Goal: Use online tool/utility: Use online tool/utility

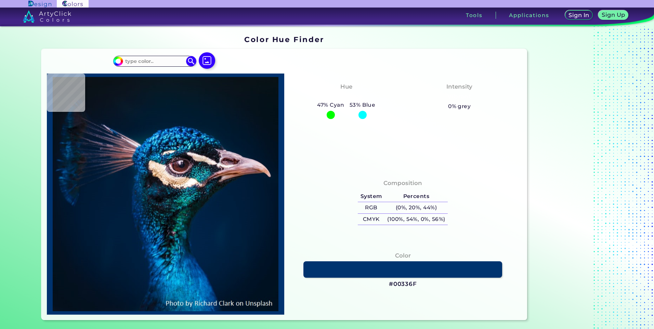
type input "#001932"
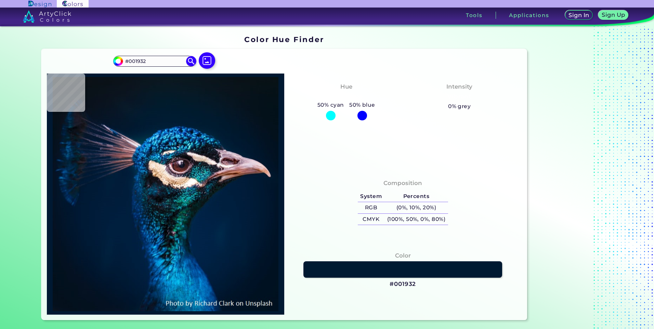
type input "#001832"
type input "#01172f"
type input "#01172F"
type input "#00152c"
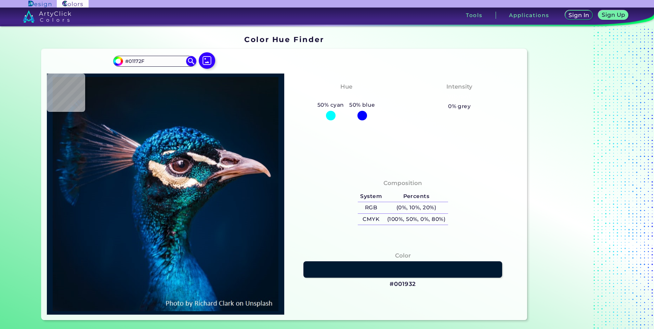
type input "#00152C"
type input "#001429"
type input "#000000"
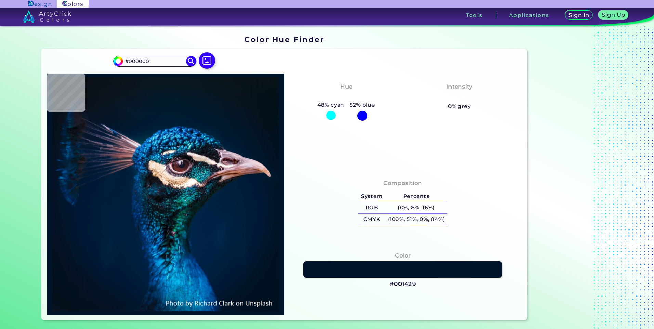
type input "#041119"
type input "#061117"
type input "#041117"
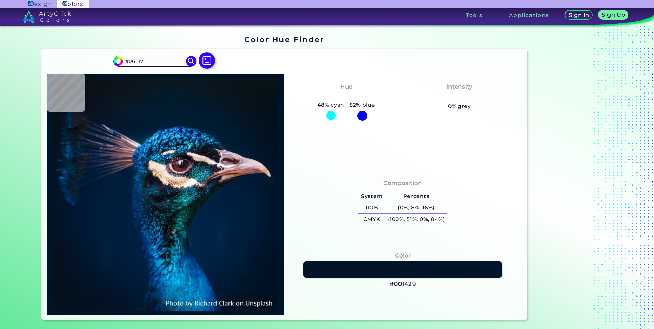
type input "#041117"
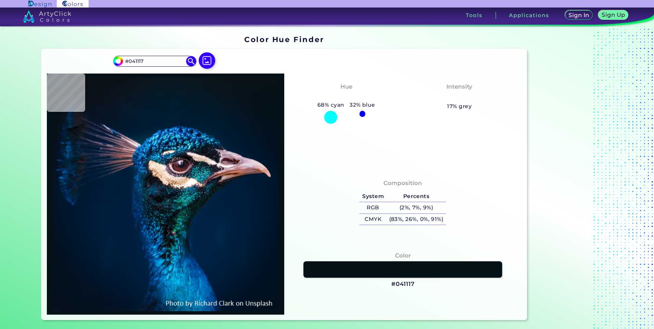
type input "#081319"
type input "#091219"
type input "#0b141b"
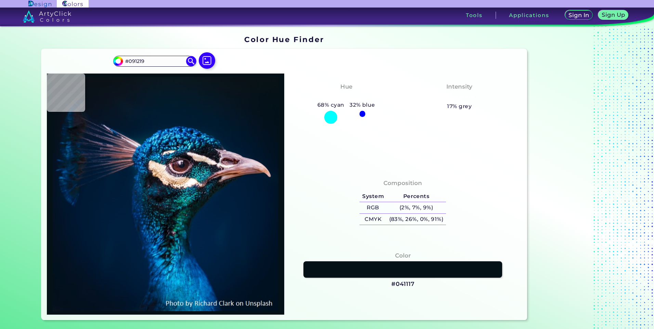
type input "#0B141B"
click at [159, 59] on input "#0B141B" at bounding box center [155, 60] width 64 height 9
click at [207, 60] on img at bounding box center [207, 61] width 20 height 20
click at [0, 0] on input "file" at bounding box center [0, 0] width 0 height 0
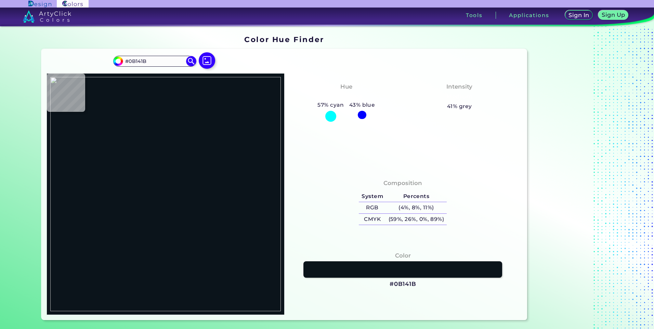
type input "#000000"
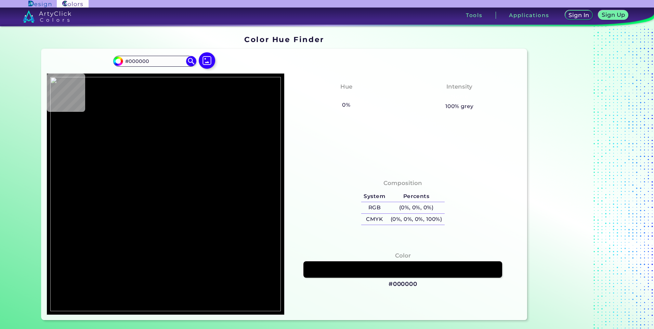
type input "#2c373e"
type input "#2C373E"
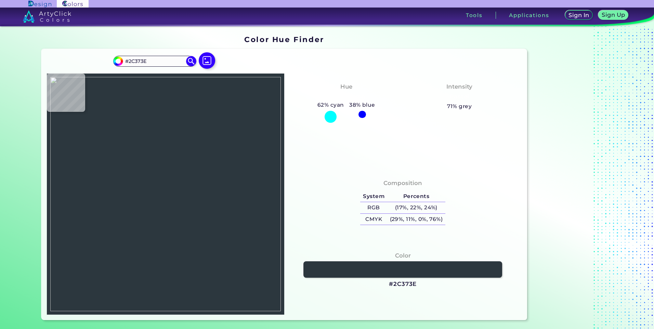
click at [255, 182] on img at bounding box center [165, 194] width 230 height 234
click at [176, 186] on img at bounding box center [165, 194] width 230 height 234
type input "#f6a52f"
type input "#F6A52F"
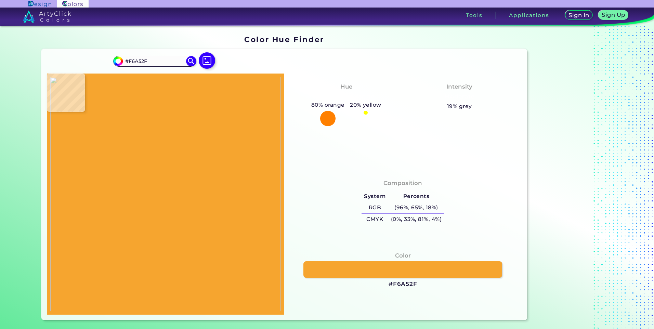
type input "#f5a52e"
type input "#F5A52E"
type input "#f5a73c"
type input "#F5A73C"
type input "#2c373e"
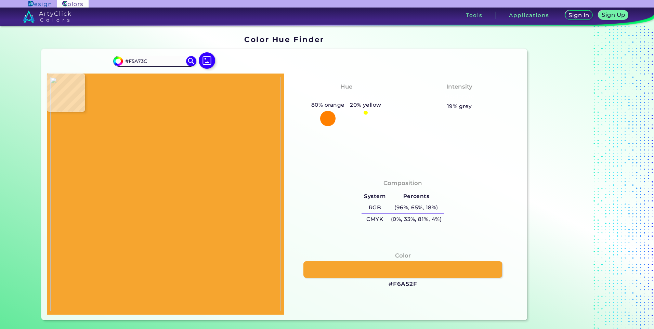
type input "#2C373E"
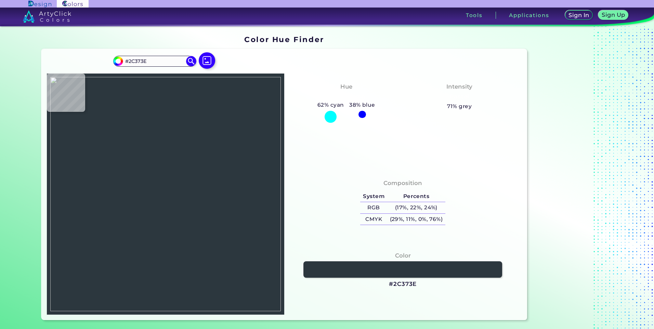
type input "#2b383c"
type input "#2B383C"
type input "#2c373e"
type input "#2C373E"
type input "#30373f"
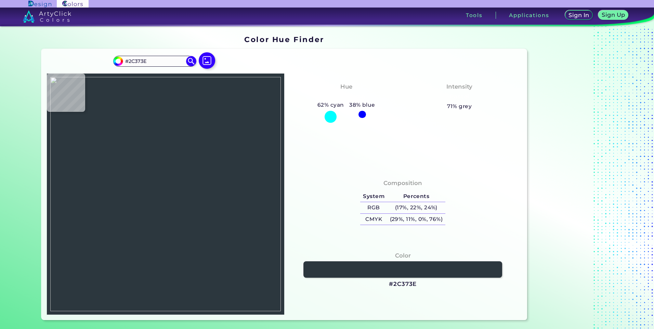
type input "#30373F"
type input "#2e353d"
type input "#2E353D"
type input "#2c373e"
type input "#2C373E"
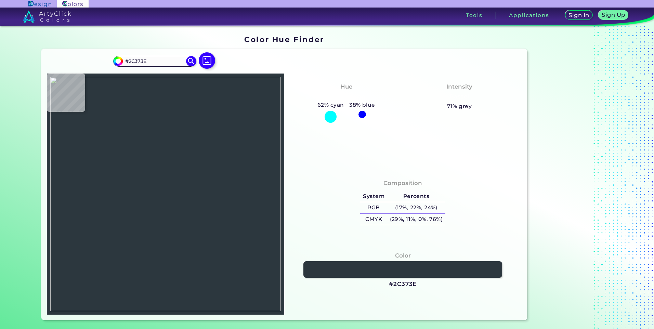
type input "#2e353c"
type input "#2E353C"
type input "#2c373e"
type input "#2C373E"
type input "#2b373c"
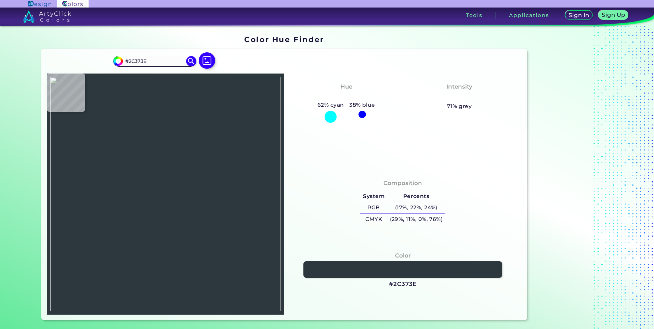
type input "#2B373C"
type input "#2b373e"
type input "#2B373E"
type input "#2b3643"
type input "#2B3643"
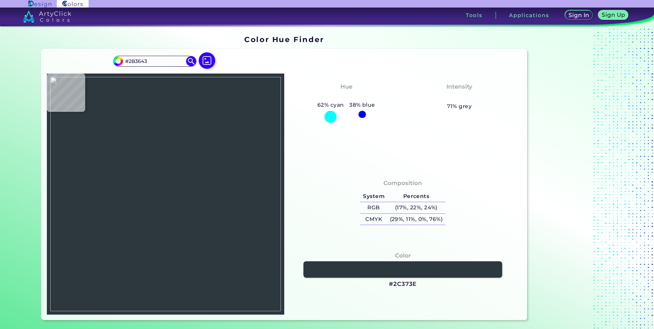
type input "#c28d4e"
type input "#C28D4E"
type input "#2c3737"
type input "#2C3737"
type input "#2c3840"
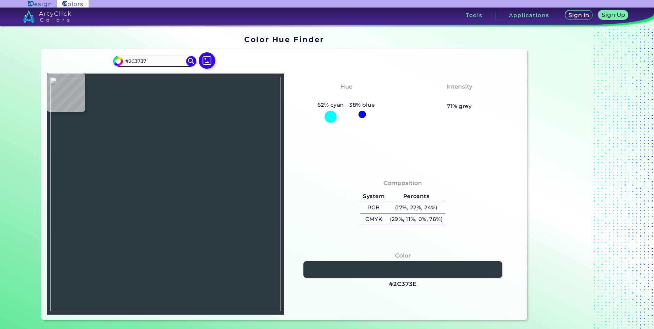
type input "#2C3840"
type input "#30323c"
type input "#30323C"
type input "#f4a32b"
type input "#F4A32B"
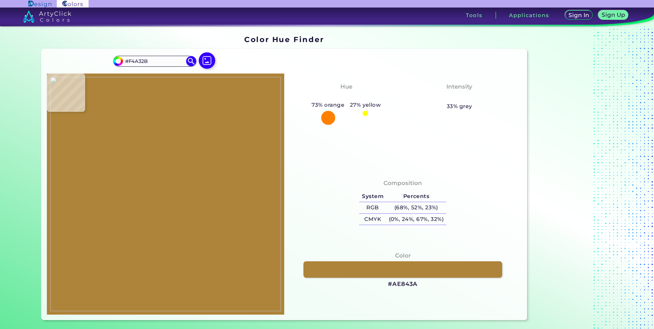
type input "#ae843a"
type input "#AE843A"
click at [183, 191] on img at bounding box center [165, 194] width 230 height 234
click at [180, 191] on img at bounding box center [165, 194] width 230 height 234
type input "#f5a532"
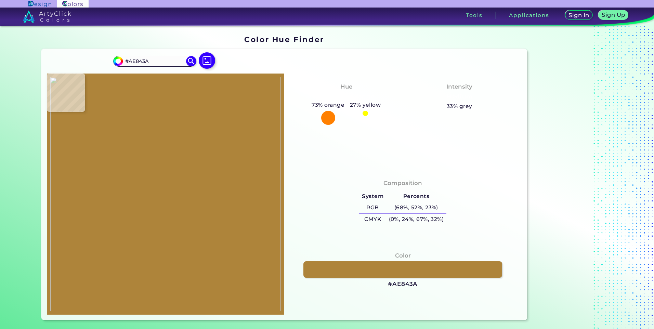
type input "#F5A532"
type input "#f0a437"
type input "#F0A437"
type input "#f4a531"
type input "#F4A531"
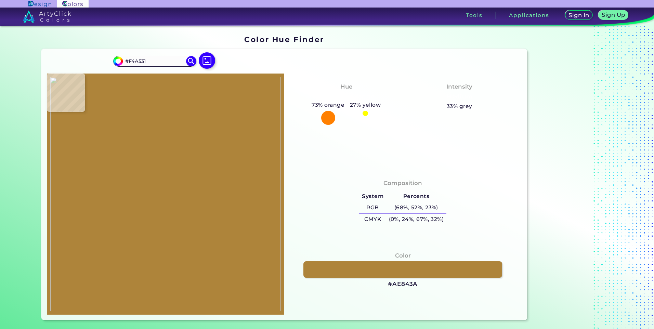
type input "#f7a22f"
type input "#F7A22F"
type input "#f6a232"
type input "#F6A232"
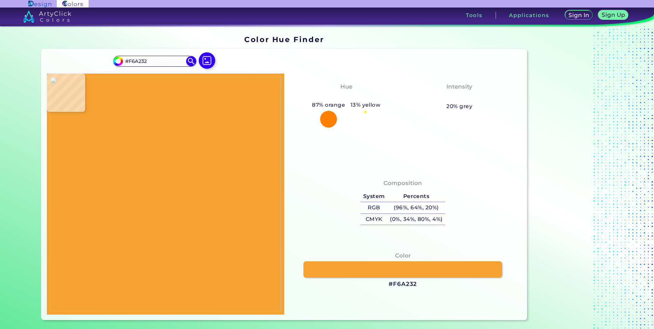
type input "#423a20"
type input "#423A20"
type input "#f2a631"
type input "#F2A631"
type input "#2b363e"
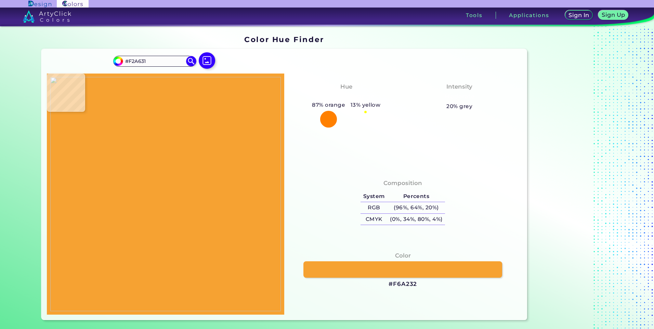
type input "#2B363E"
type input "#f4a42d"
type input "#F4A42D"
type input "#f5a42e"
type input "#F5A42E"
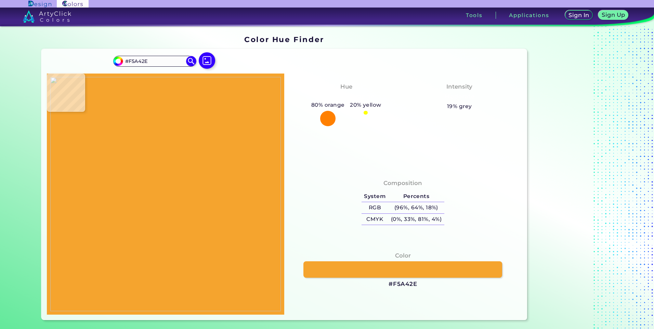
type input "#f4a42d"
type input "#F4A42D"
type input "#393322"
type input "#8e6b38"
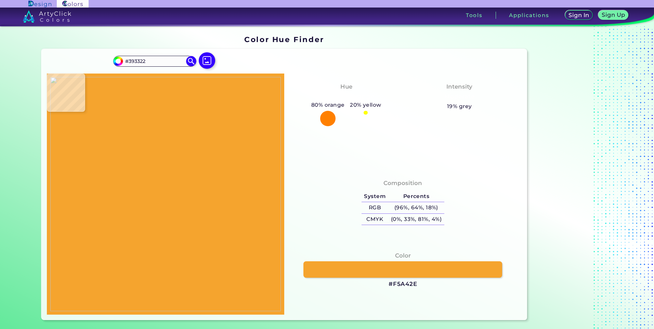
type input "#8E6B38"
type input "#f4a62f"
type input "#F4A62F"
type input "#f5a52f"
type input "#F5A52F"
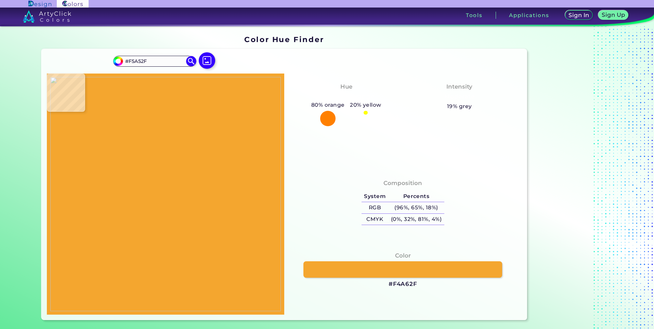
type input "#f6a52f"
type input "#F6A52F"
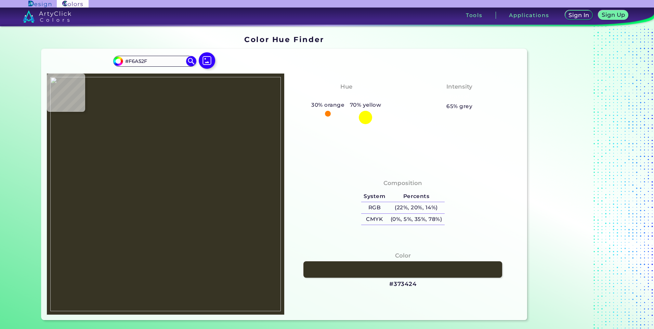
type input "#373424"
type input "#f5a42e"
type input "#F5A42E"
type input "#c08e3d"
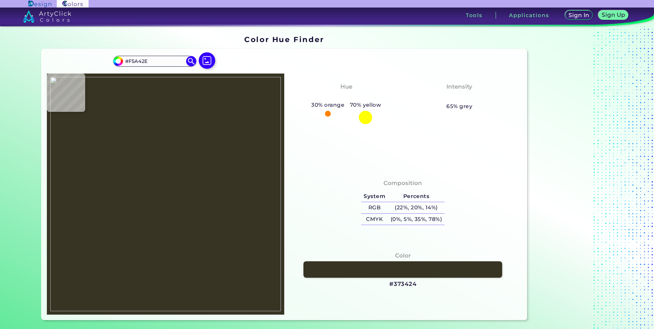
type input "#C08E3D"
type input "#353227"
type input "#29343d"
type input "#29343D"
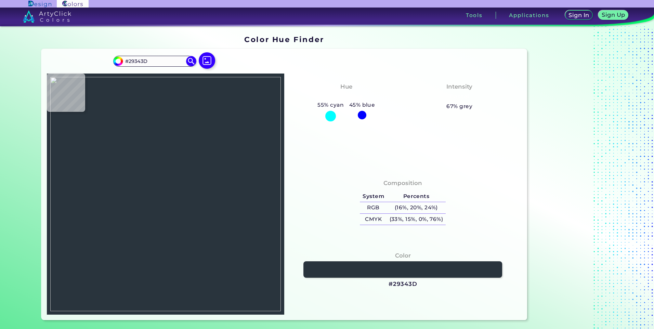
type input "#c08e3d"
type input "#C08E3D"
type input "#faa12c"
type input "#FAA12C"
type input "#f5a42e"
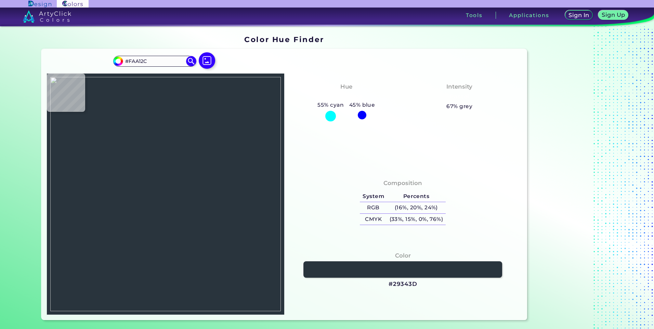
type input "#F5A42E"
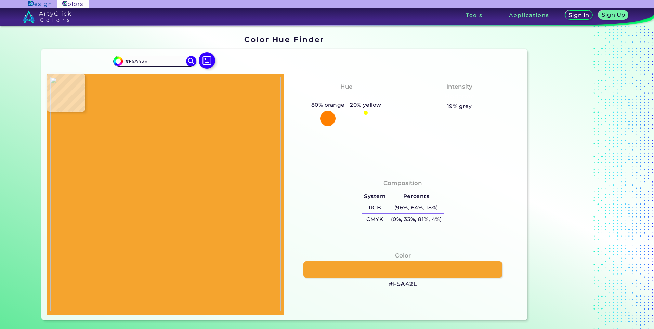
click at [187, 193] on img at bounding box center [165, 194] width 230 height 234
click at [236, 179] on img at bounding box center [165, 194] width 230 height 234
type input "#2c373e"
type input "#2C373E"
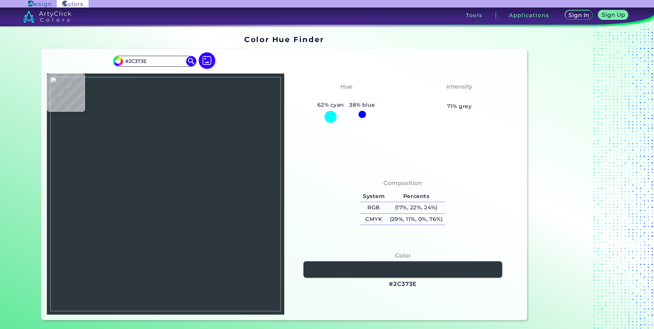
type input "#2d363e"
type input "#2D363E"
type input "#2c373e"
type input "#2C373E"
click at [219, 180] on img at bounding box center [165, 194] width 230 height 234
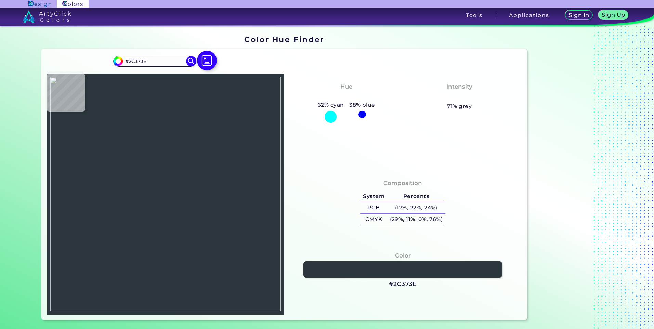
click at [206, 59] on img at bounding box center [207, 61] width 20 height 20
click at [0, 0] on input "file" at bounding box center [0, 0] width 0 height 0
click at [189, 163] on img at bounding box center [165, 194] width 230 height 234
type input "#fffef6"
type input "#FFFEF6"
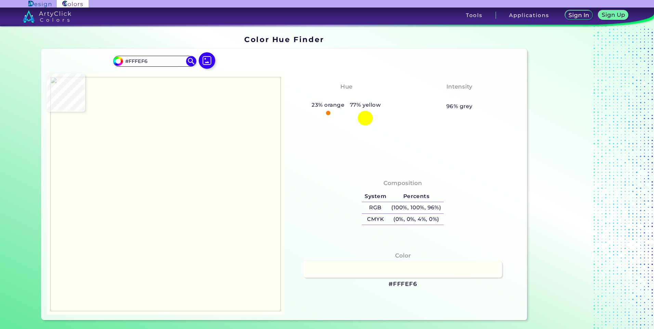
type input "#000000"
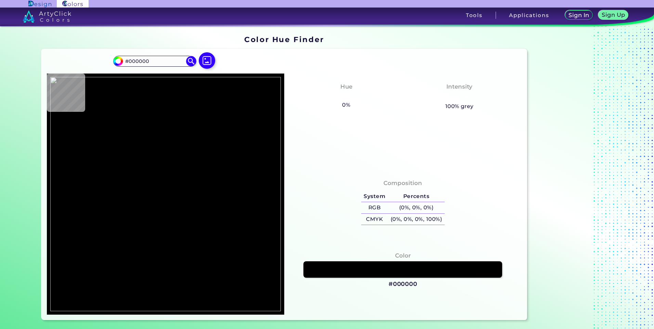
type input "#fffef6"
type input "#FFFEF6"
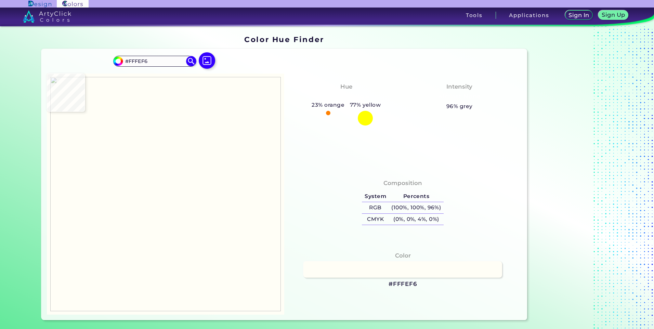
click at [201, 172] on img at bounding box center [165, 194] width 230 height 234
